Goal: Task Accomplishment & Management: Manage account settings

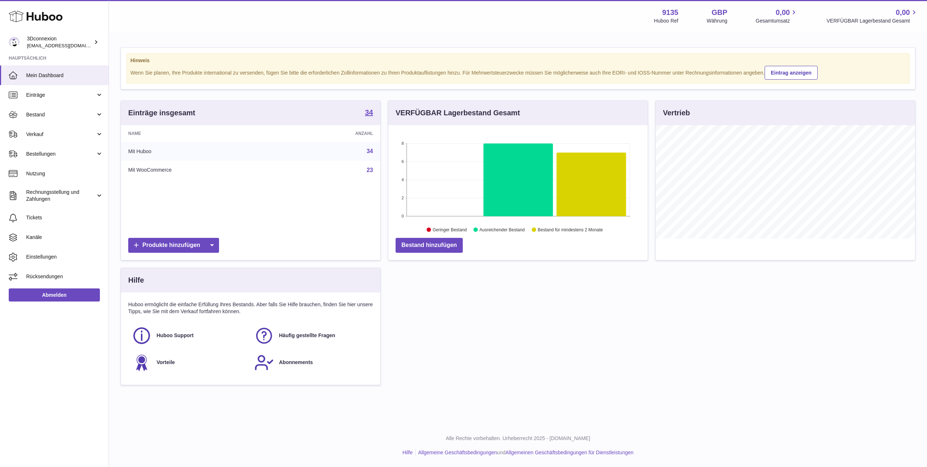
scroll to position [113, 259]
click at [53, 138] on link "Verkauf" at bounding box center [54, 134] width 109 height 20
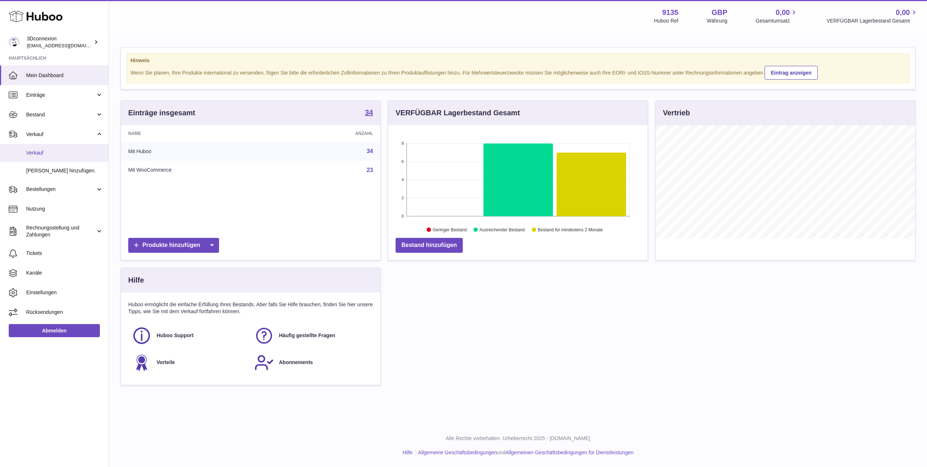
click at [41, 154] on span "Verkauf" at bounding box center [64, 152] width 77 height 7
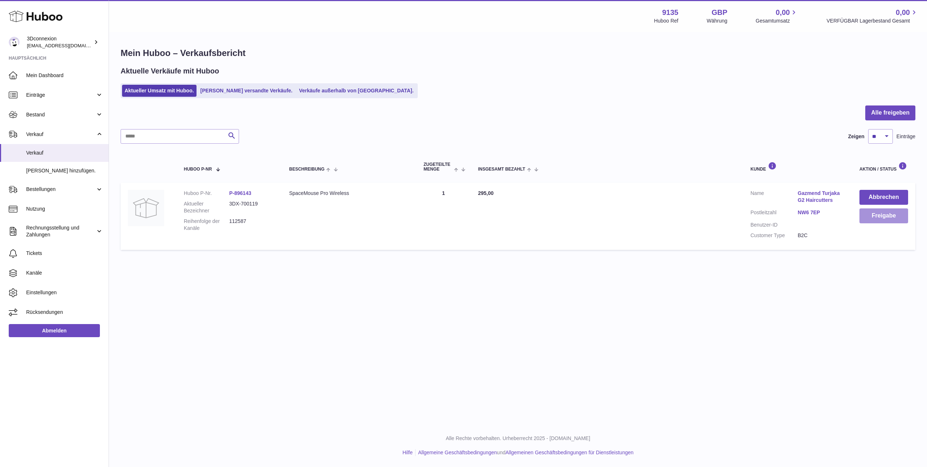
click at [876, 223] on button "Freigabe" at bounding box center [884, 215] width 49 height 15
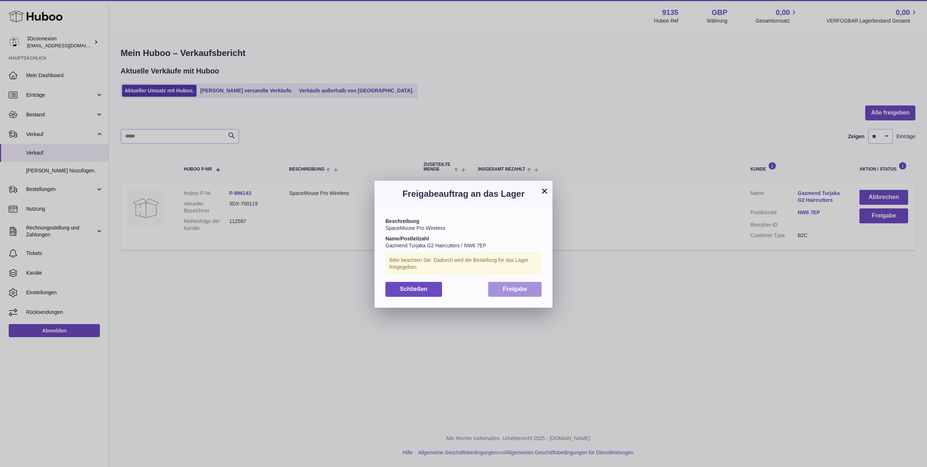
click at [519, 285] on button "Freigabe" at bounding box center [514, 289] width 53 height 15
